Goal: Information Seeking & Learning: Learn about a topic

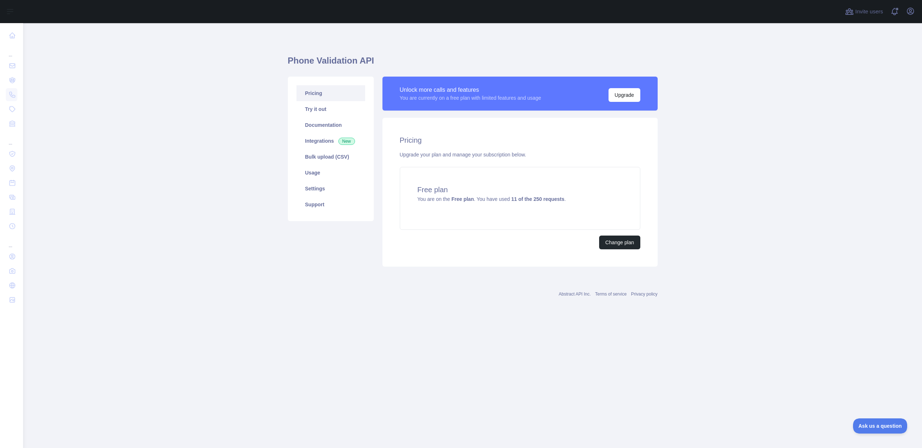
click at [700, 198] on main "Phone Validation API Pricing Try it out Documentation Integrations New Bulk upl…" at bounding box center [472, 235] width 899 height 425
click at [320, 115] on link "Try it out" at bounding box center [330, 109] width 69 height 16
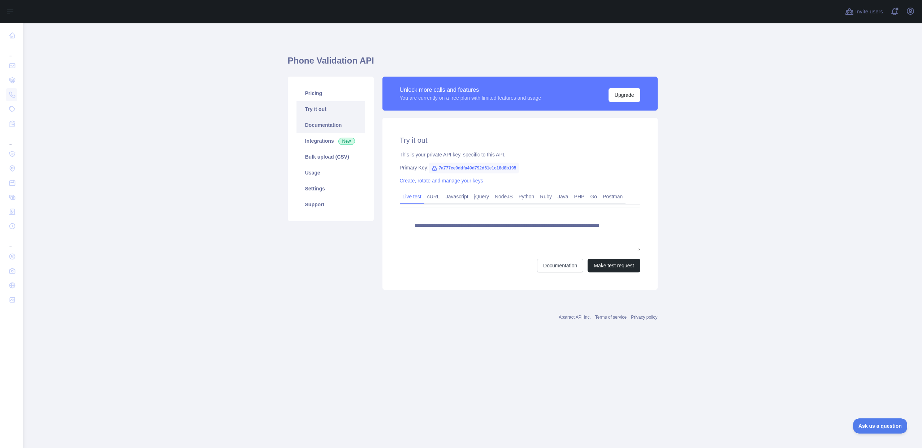
click at [320, 124] on link "Documentation" at bounding box center [330, 125] width 69 height 16
click at [292, 94] on div "Pricing Try it out Documentation Integrations New Bulk upload (CSV) Usage Setti…" at bounding box center [331, 149] width 86 height 144
click at [324, 91] on link "Pricing" at bounding box center [330, 93] width 69 height 16
